Goal: Transaction & Acquisition: Purchase product/service

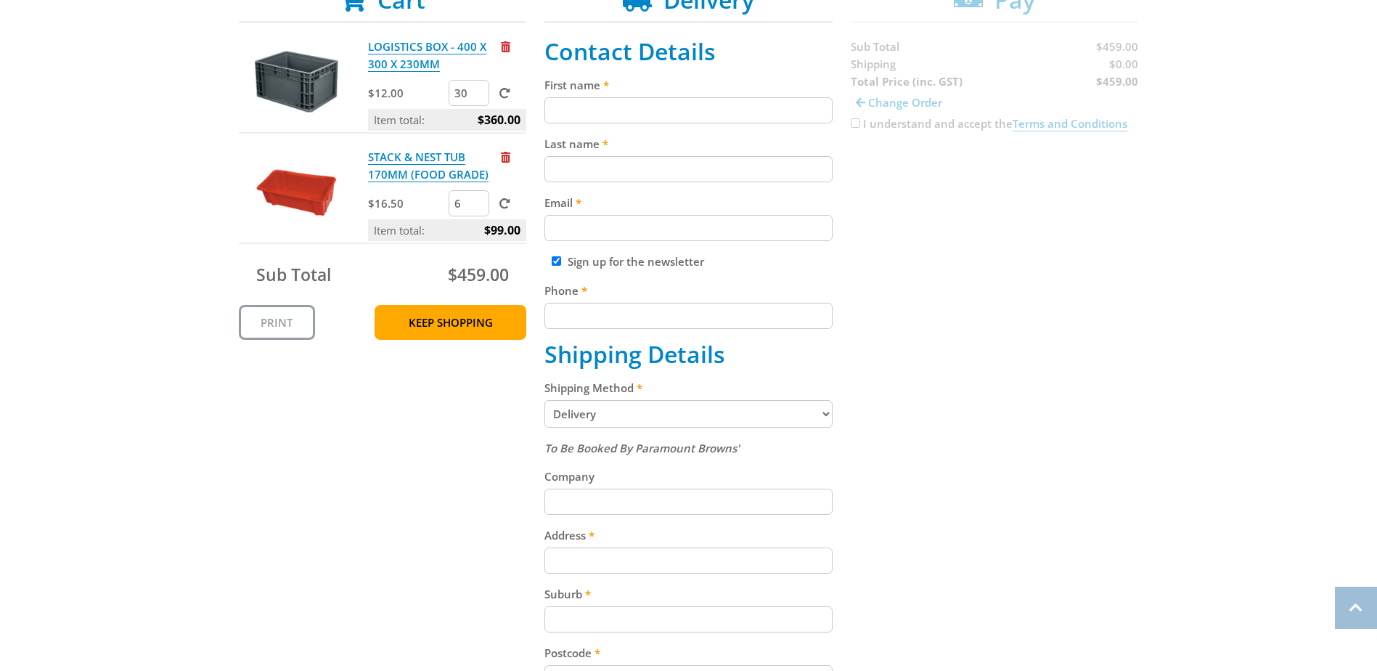
scroll to position [581, 0]
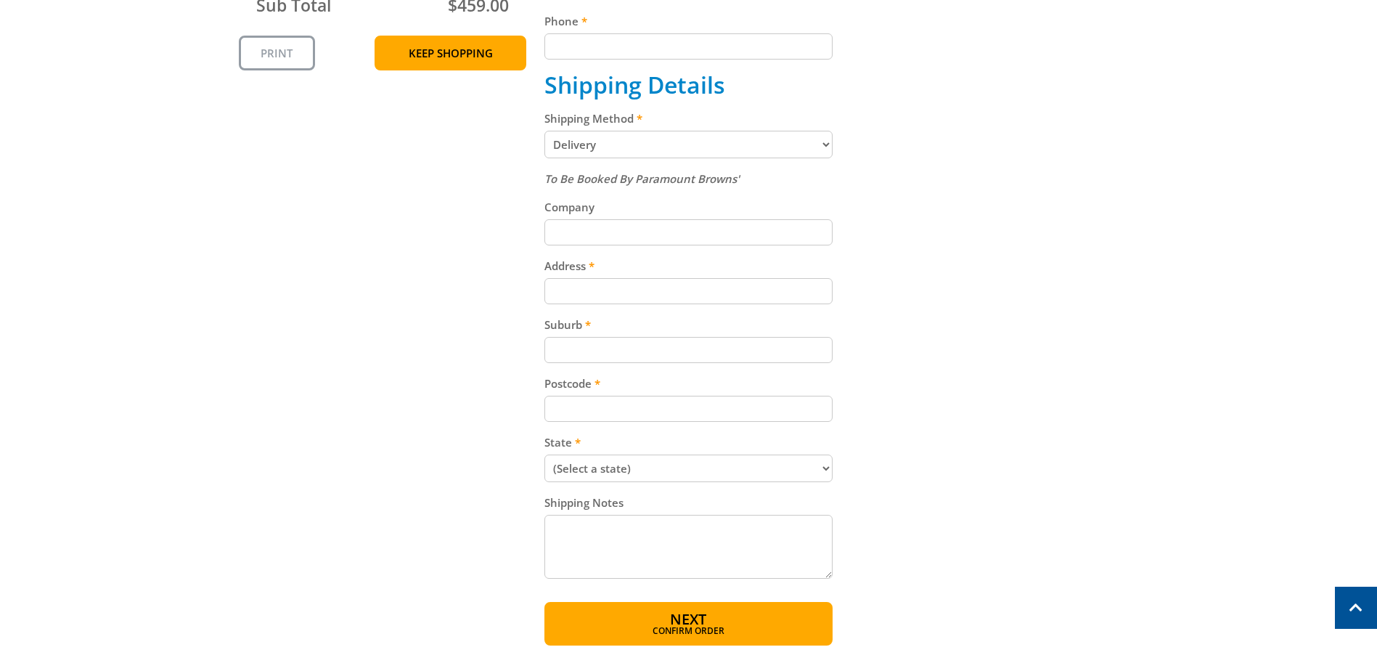
click at [620, 152] on select "Pickup from Gepps Cross Delivery" at bounding box center [689, 145] width 288 height 28
click at [545, 131] on select "Pickup from Gepps Cross Delivery" at bounding box center [689, 145] width 288 height 28
click at [614, 226] on input "Company" at bounding box center [689, 232] width 288 height 26
type input "Weltraum PTY LTD"
type input "612 Burwood ROad"
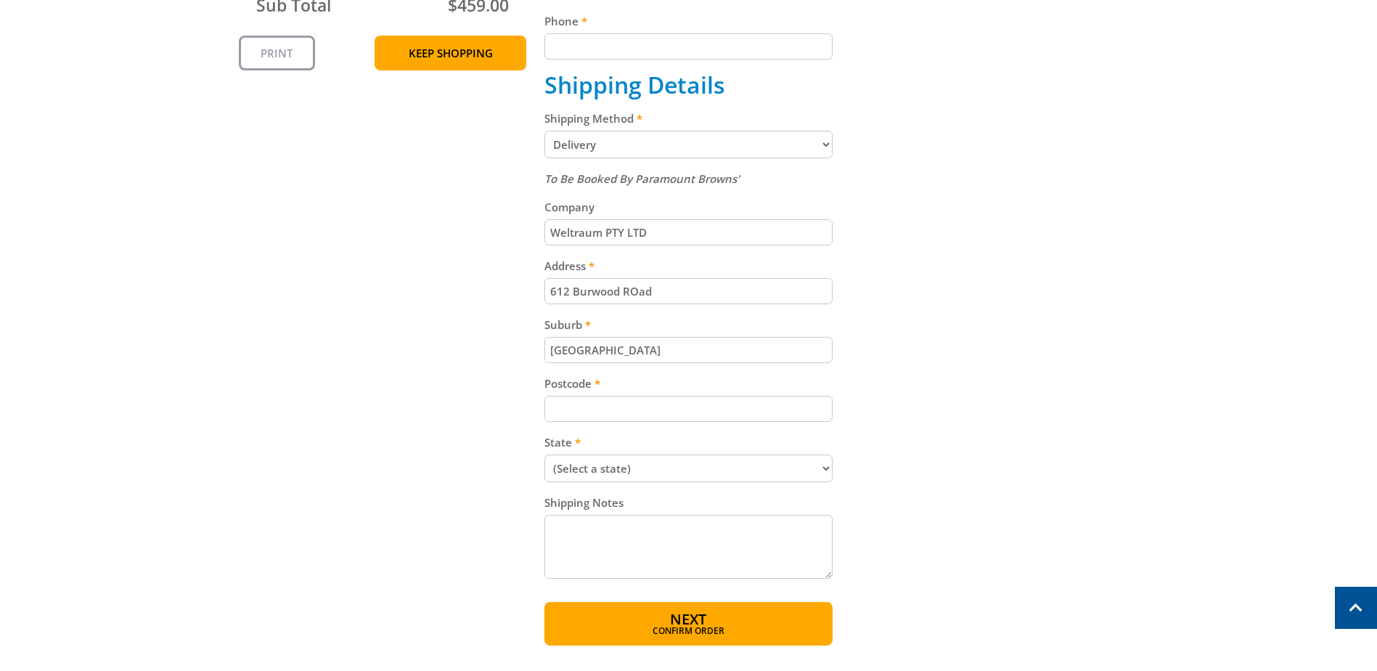
type input "[GEOGRAPHIC_DATA]"
type input "4"
type input "3123"
select select "VIC"
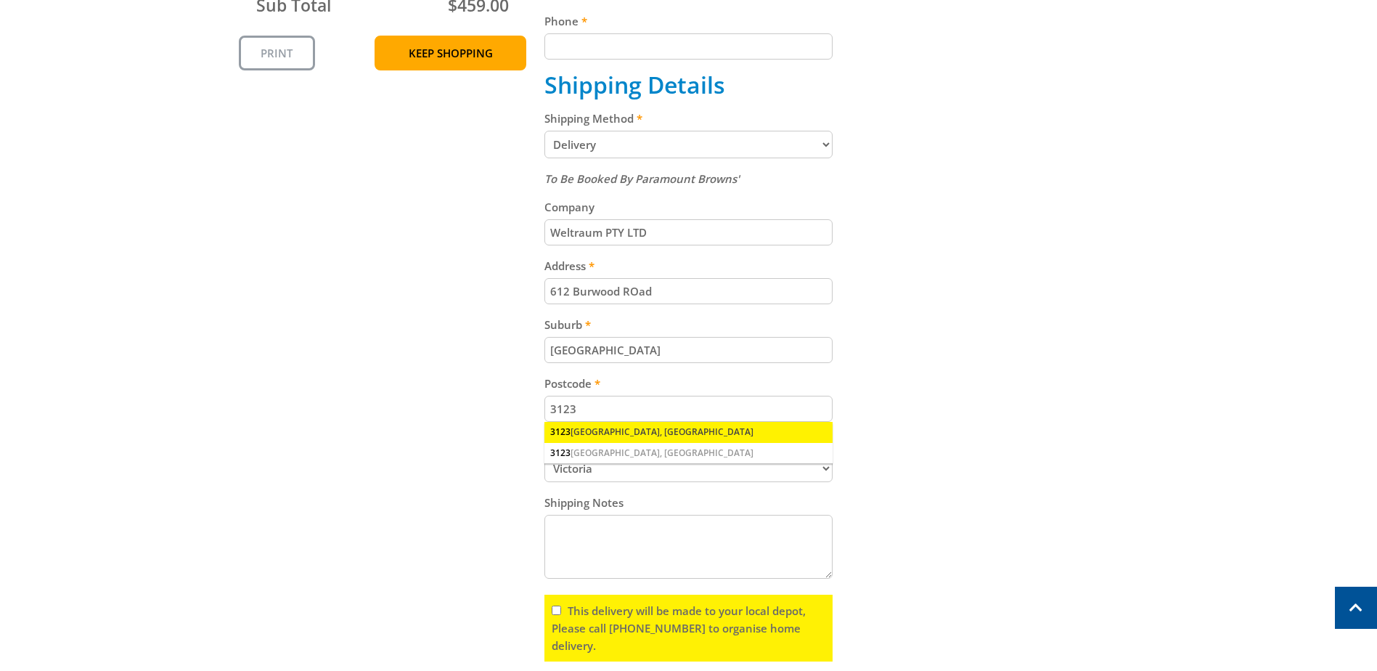
click at [608, 436] on div "[STREET_ADDRESS]" at bounding box center [689, 432] width 288 height 20
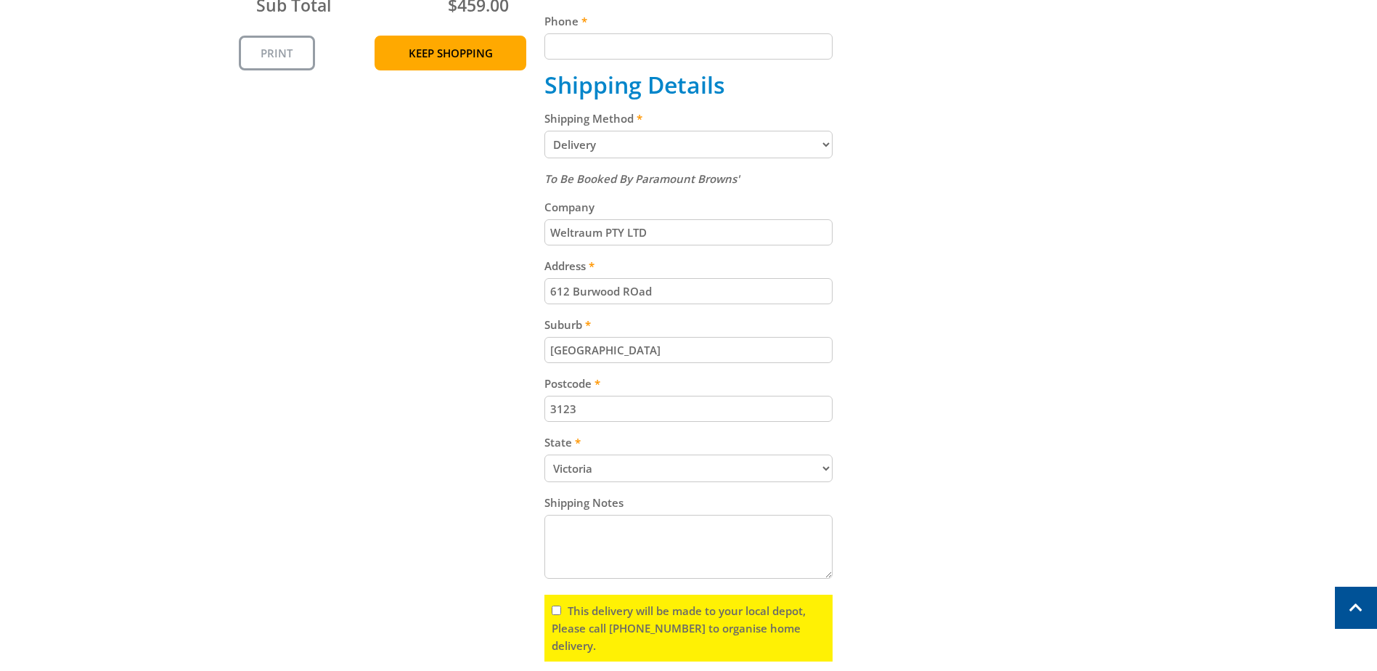
click at [600, 457] on select "(Select a state) [GEOGRAPHIC_DATA] [GEOGRAPHIC_DATA] [GEOGRAPHIC_DATA] [GEOGRAP…" at bounding box center [689, 468] width 288 height 28
click at [1010, 429] on div "Cart LOGISTICS BOX - 400 X 300 X 230MM $12.00 30 Item total: $360.00 STACK & NE…" at bounding box center [689, 220] width 900 height 1007
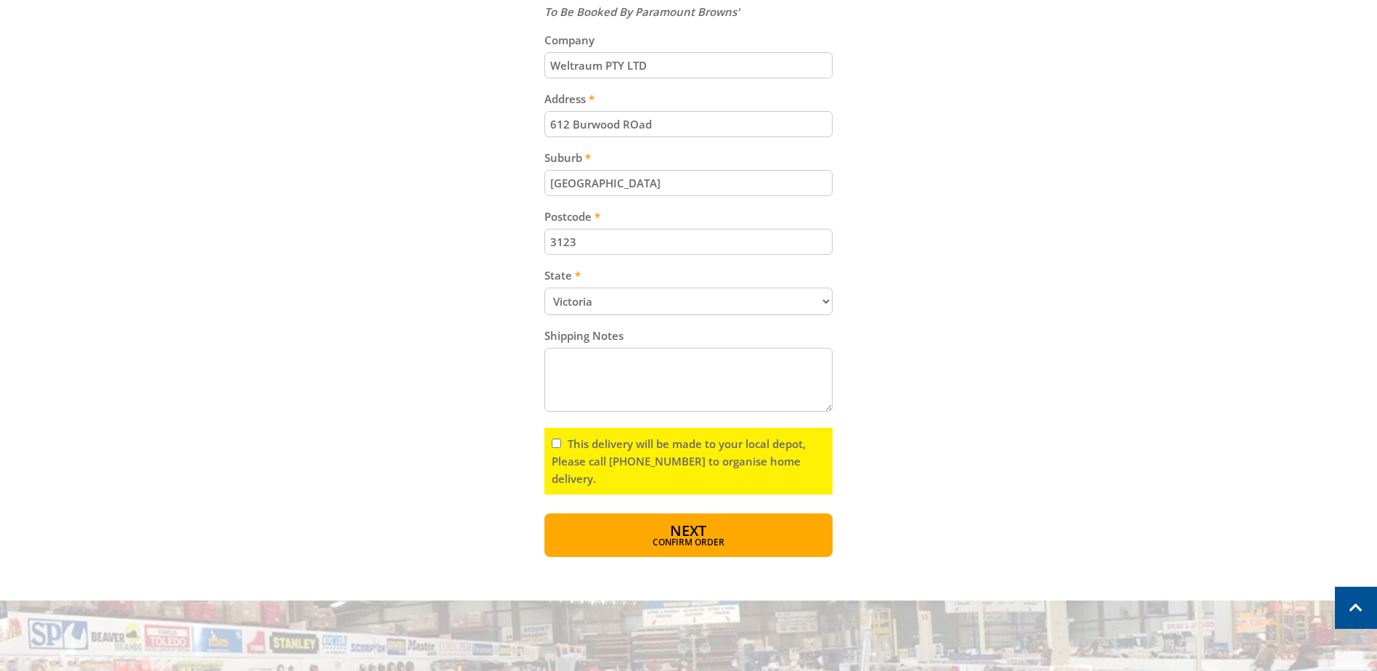
scroll to position [799, 0]
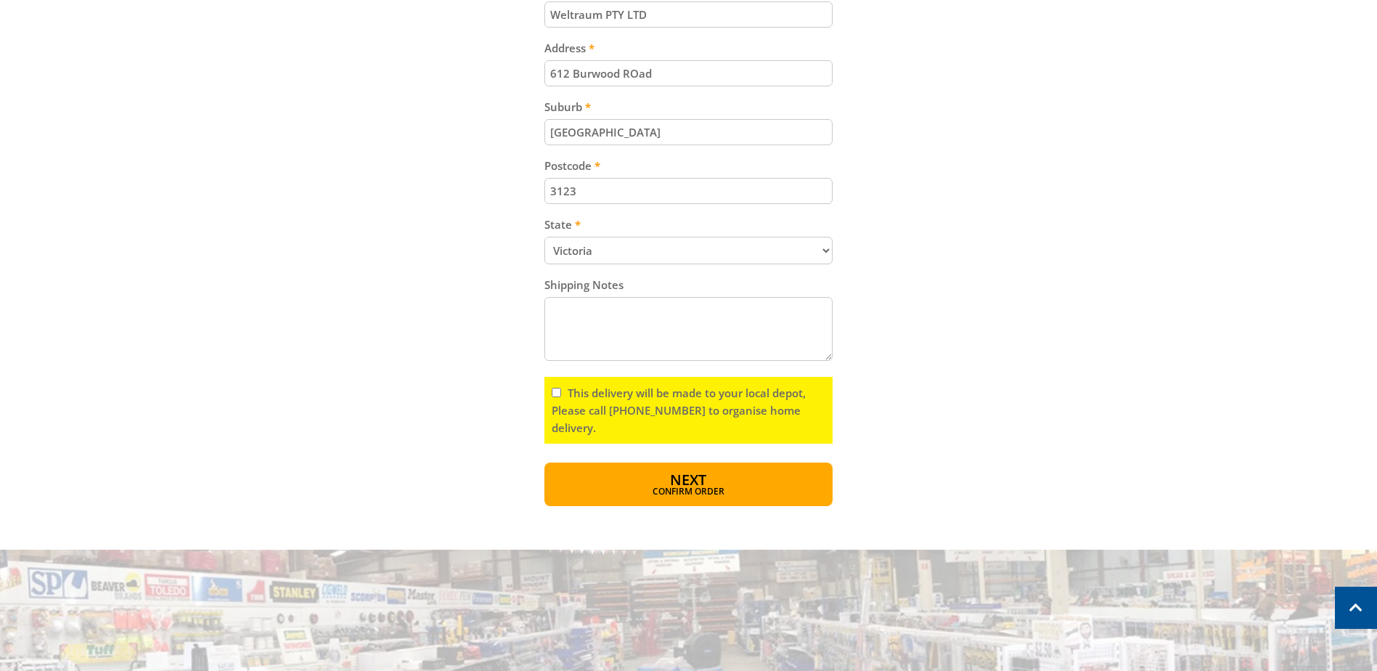
click at [555, 391] on input "This delivery will be made to your local depot, Please call [PHONE_NUMBER] to o…" at bounding box center [556, 392] width 9 height 9
checkbox input "false"
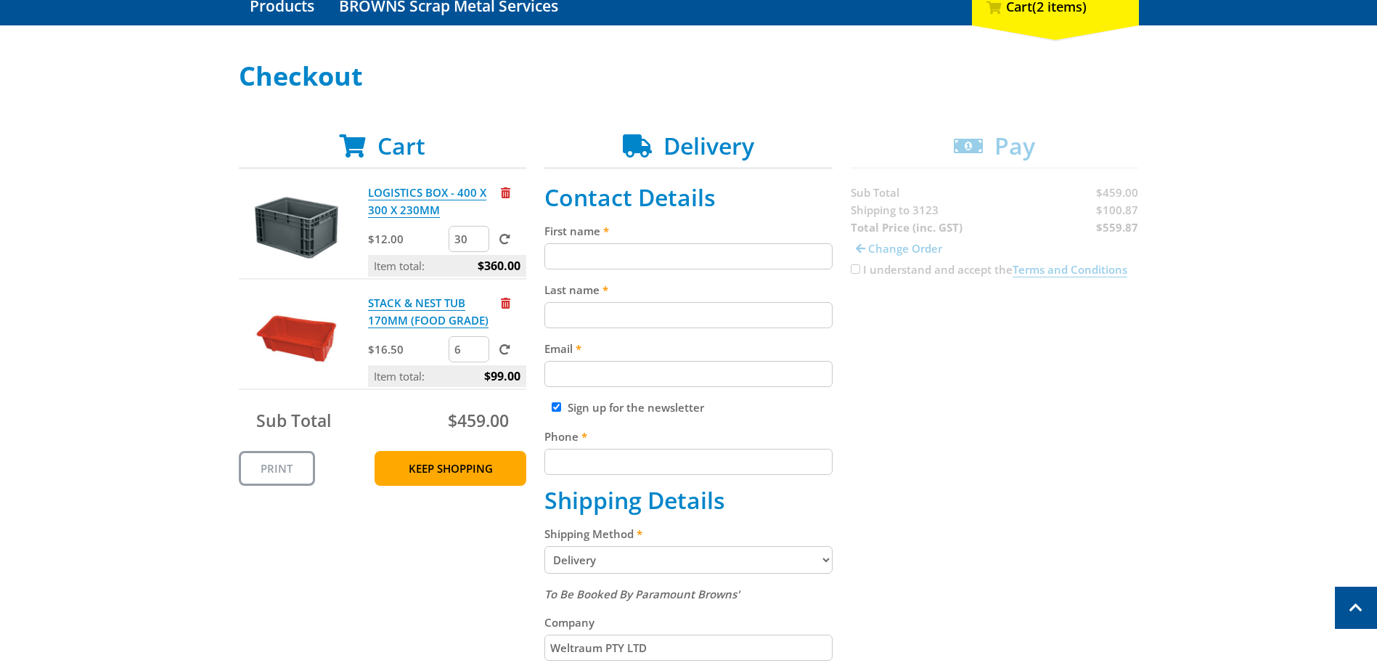
scroll to position [0, 0]
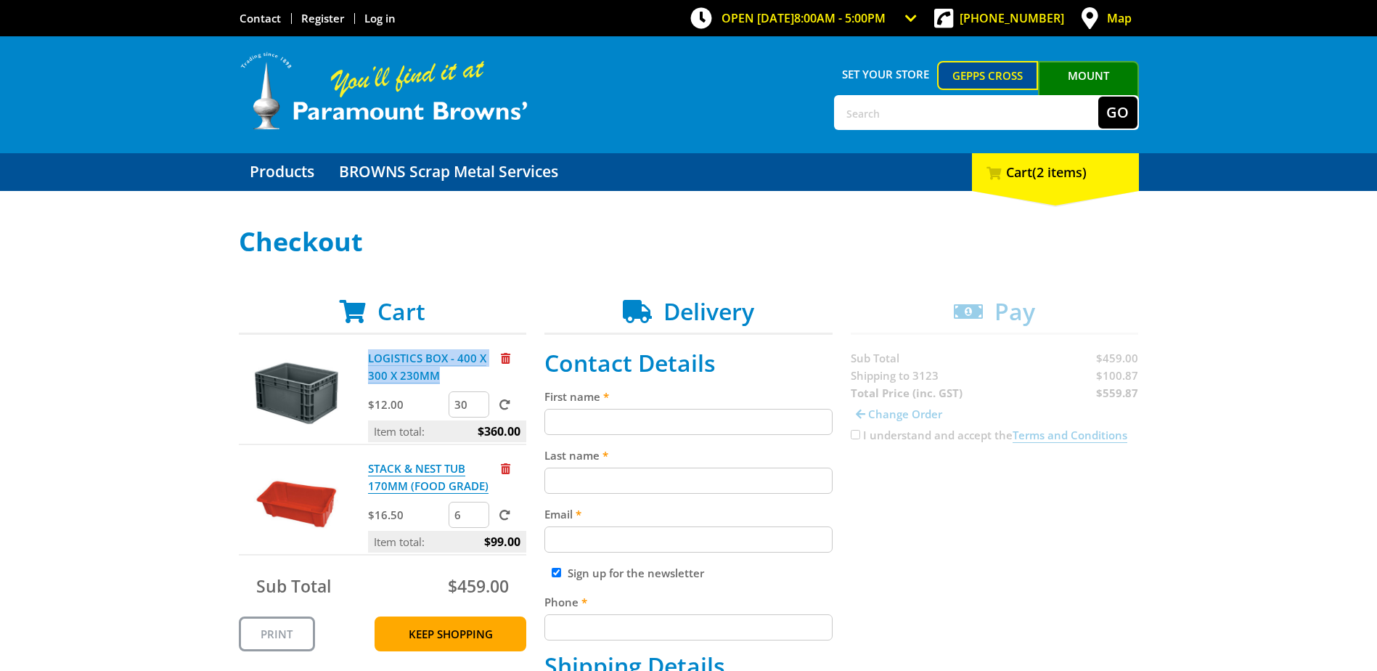
copy link "LOGISTICS BOX - 400 X 300 X 230MM"
drag, startPoint x: 454, startPoint y: 376, endPoint x: 366, endPoint y: 350, distance: 92.3
click at [366, 350] on div "LOGISTICS BOX - 400 X 300 X 230MM $12.00 30 Item total: $360.00" at bounding box center [440, 395] width 173 height 93
copy link "STACK & NEST TUB 170MM (FOOD GRADE)"
drag, startPoint x: 492, startPoint y: 486, endPoint x: 444, endPoint y: 466, distance: 51.4
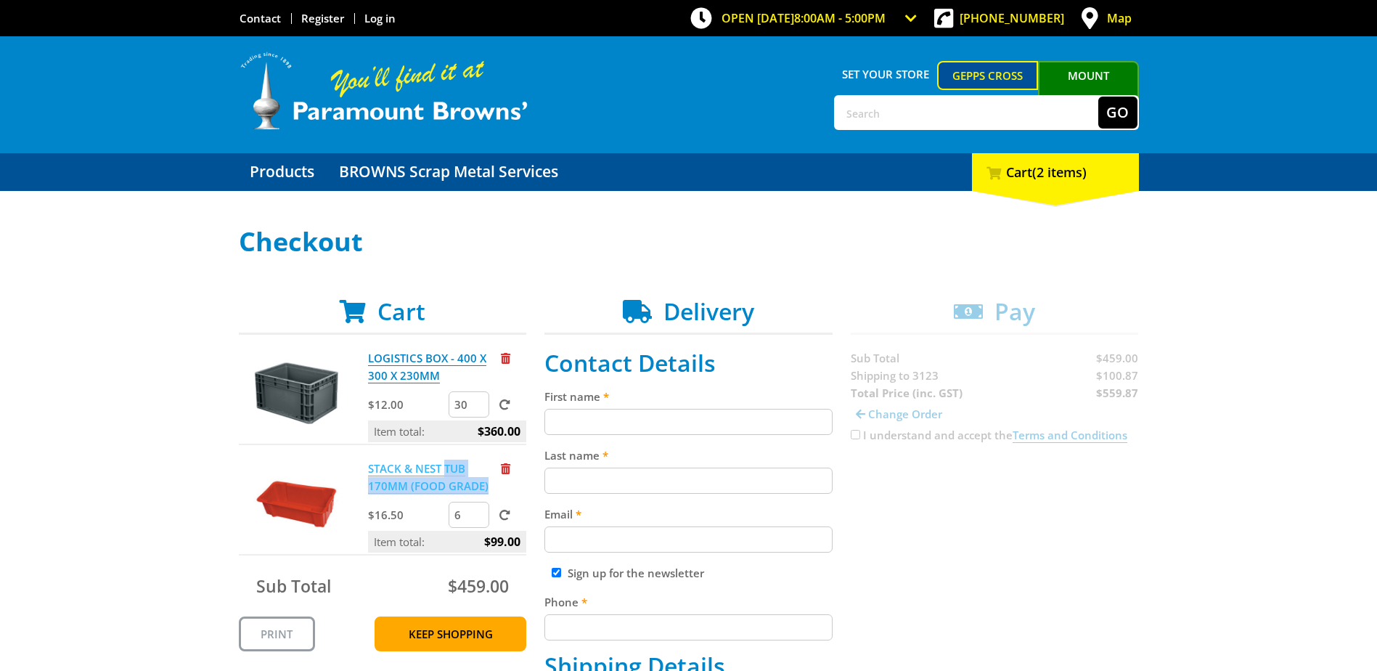
click at [444, 466] on p "STACK & NEST TUB 170MM (FOOD GRADE)" at bounding box center [433, 477] width 130 height 35
